Goal: Find specific fact: Find specific fact

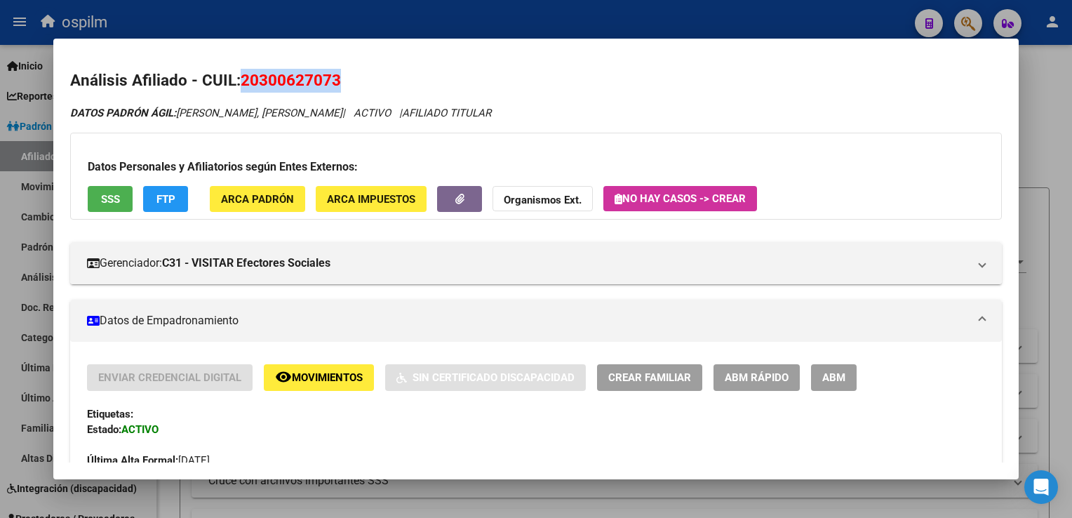
scroll to position [730, 0]
click at [1062, 127] on div at bounding box center [536, 259] width 1072 height 518
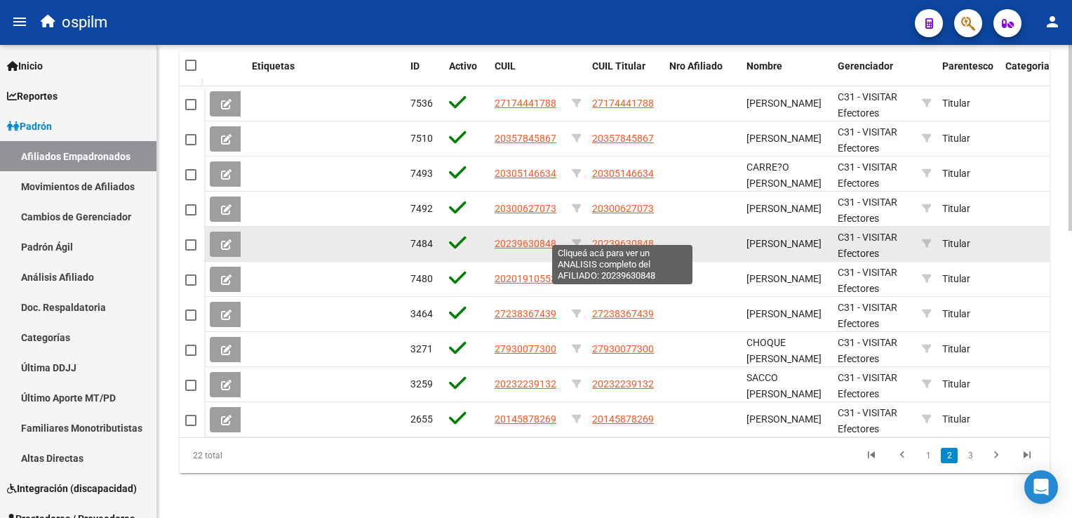
click at [609, 238] on span "20239630848" at bounding box center [623, 243] width 62 height 11
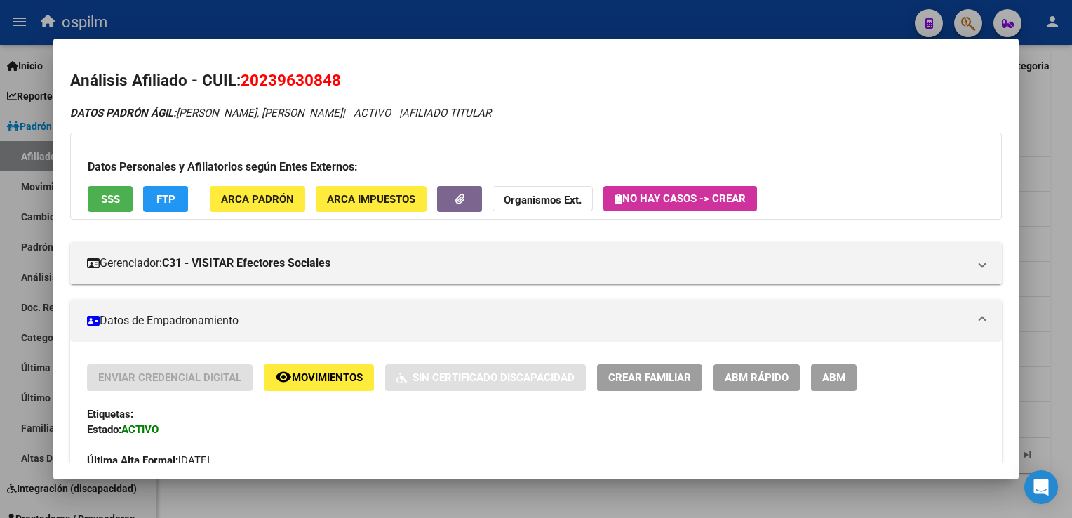
drag, startPoint x: 344, startPoint y: 83, endPoint x: 239, endPoint y: 77, distance: 105.4
click at [239, 77] on h2 "Análisis Afiliado - CUIL: 20239630848" at bounding box center [535, 81] width 931 height 24
copy h2 "20239630848"
click at [1064, 210] on div at bounding box center [536, 259] width 1072 height 518
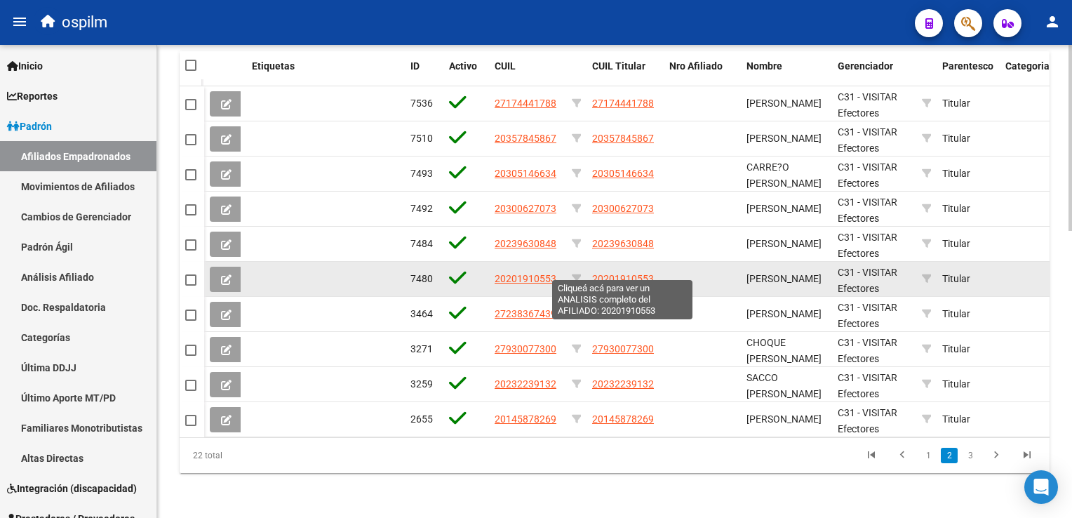
click at [644, 273] on span "20201910553" at bounding box center [623, 278] width 62 height 11
type textarea "20201910553"
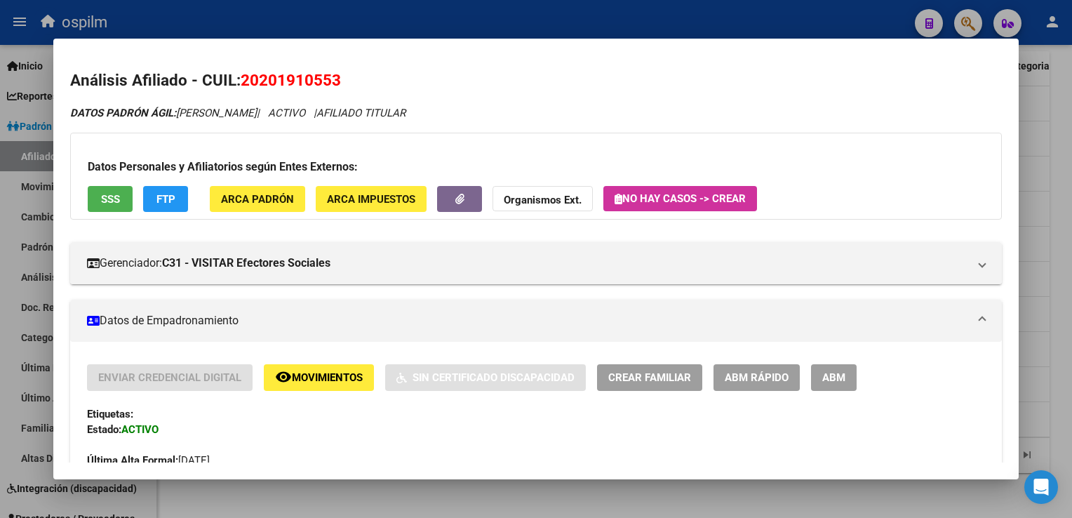
drag, startPoint x: 346, startPoint y: 83, endPoint x: 240, endPoint y: 86, distance: 106.0
click at [240, 86] on h2 "Análisis Afiliado - CUIL: 20201910553" at bounding box center [535, 81] width 931 height 24
copy span "20201910553"
